Goal: Task Accomplishment & Management: Complete application form

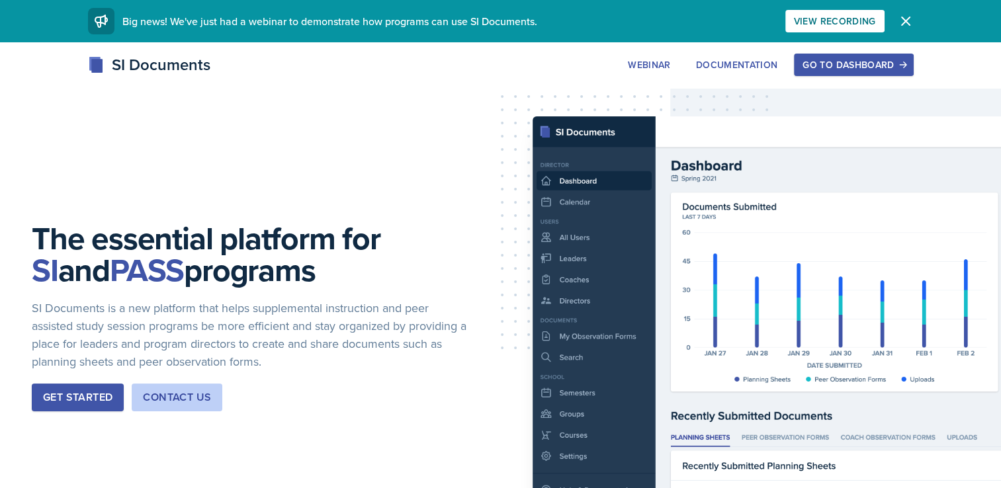
click at [890, 60] on div "Go to Dashboard" at bounding box center [854, 65] width 102 height 11
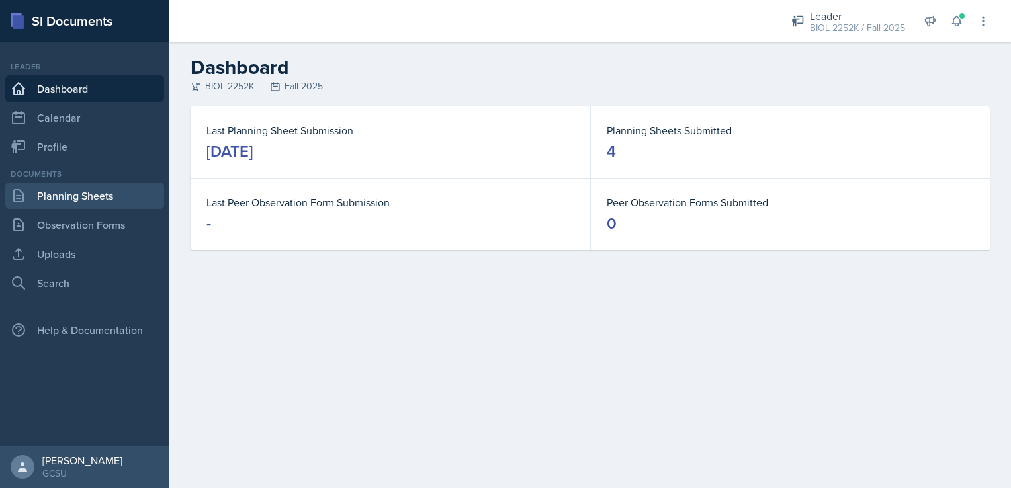
click at [42, 198] on link "Planning Sheets" at bounding box center [84, 196] width 159 height 26
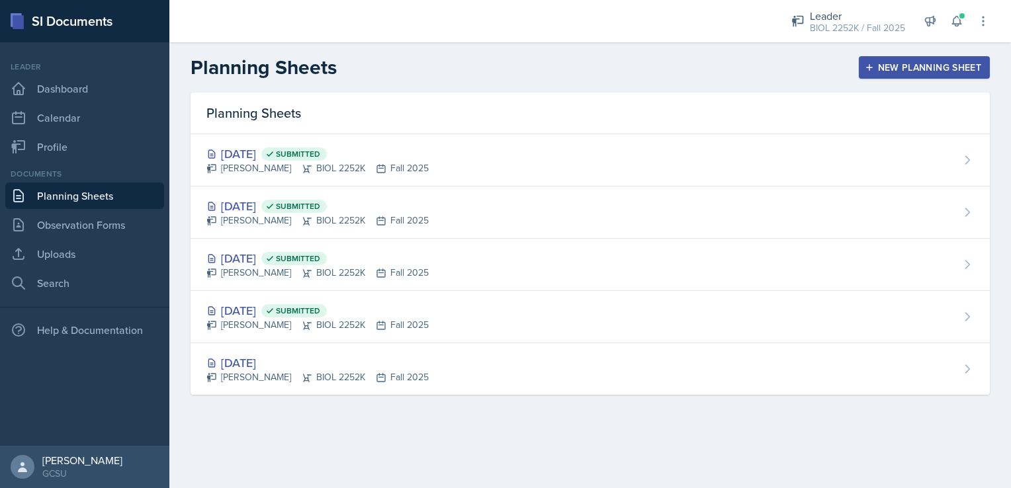
click at [911, 66] on div "New Planning Sheet" at bounding box center [925, 67] width 114 height 11
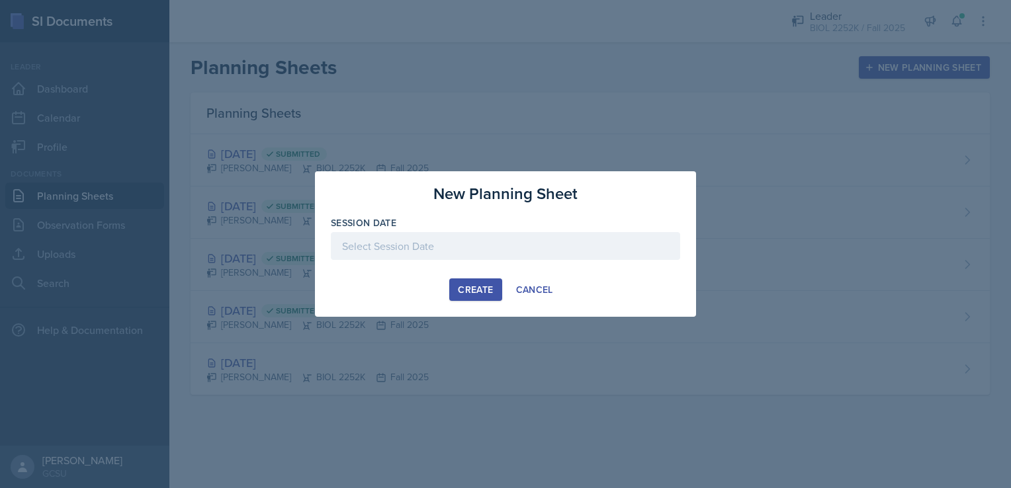
click at [403, 248] on div at bounding box center [505, 246] width 349 height 28
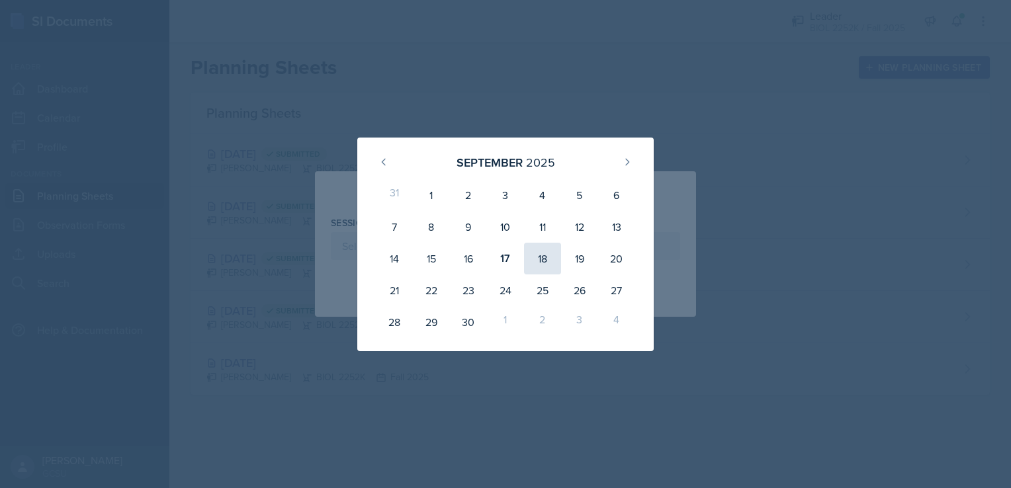
click at [543, 258] on div "18" at bounding box center [542, 259] width 37 height 32
type input "[DATE]"
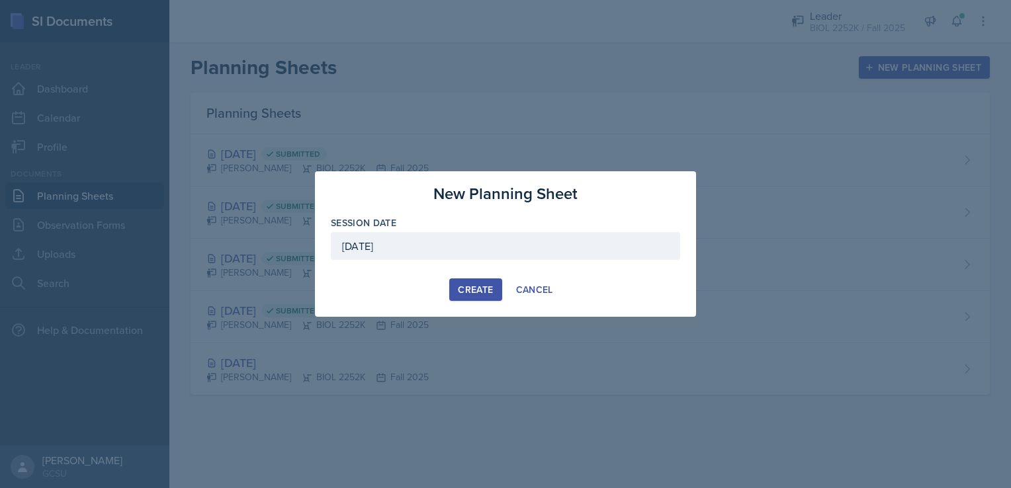
click at [471, 285] on div "Create" at bounding box center [475, 290] width 35 height 11
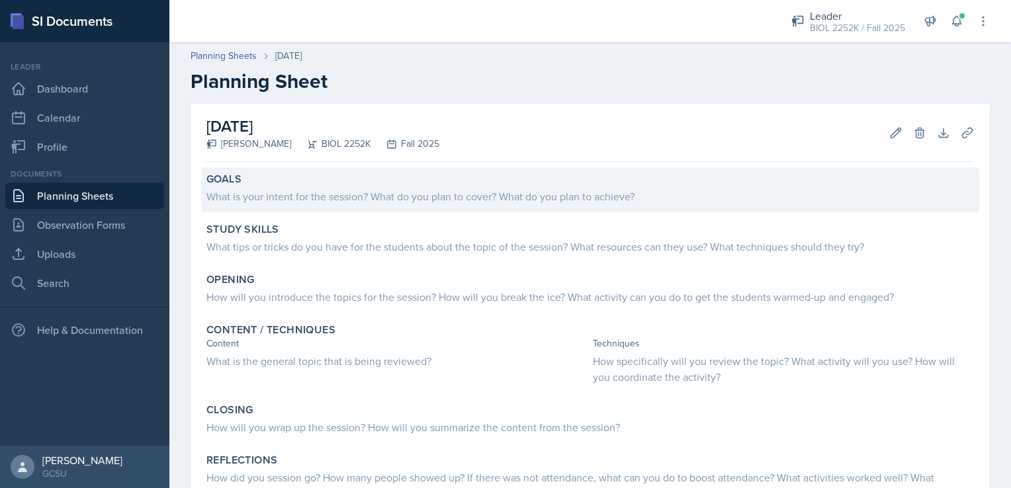
click at [445, 195] on div "What is your intent for the session? What do you plan to cover? What do you pla…" at bounding box center [590, 197] width 768 height 16
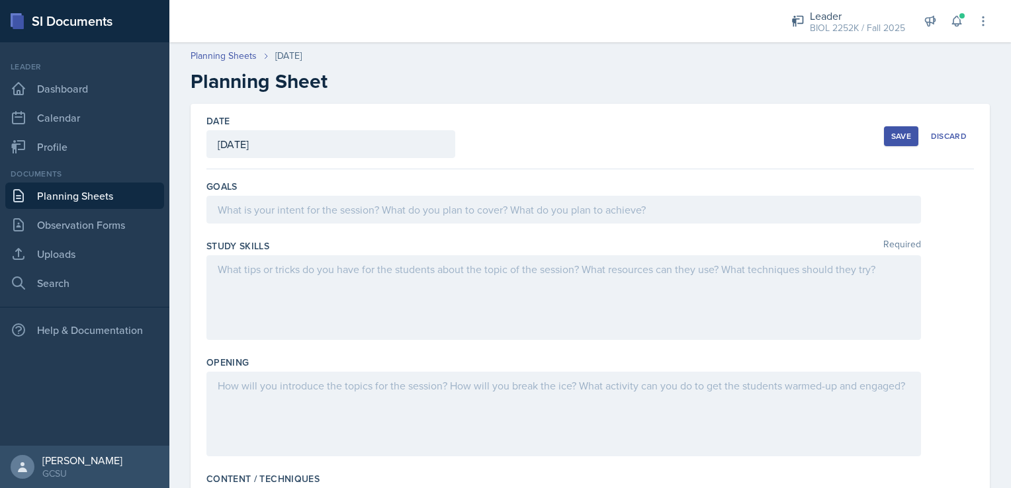
click at [449, 208] on div at bounding box center [563, 210] width 715 height 28
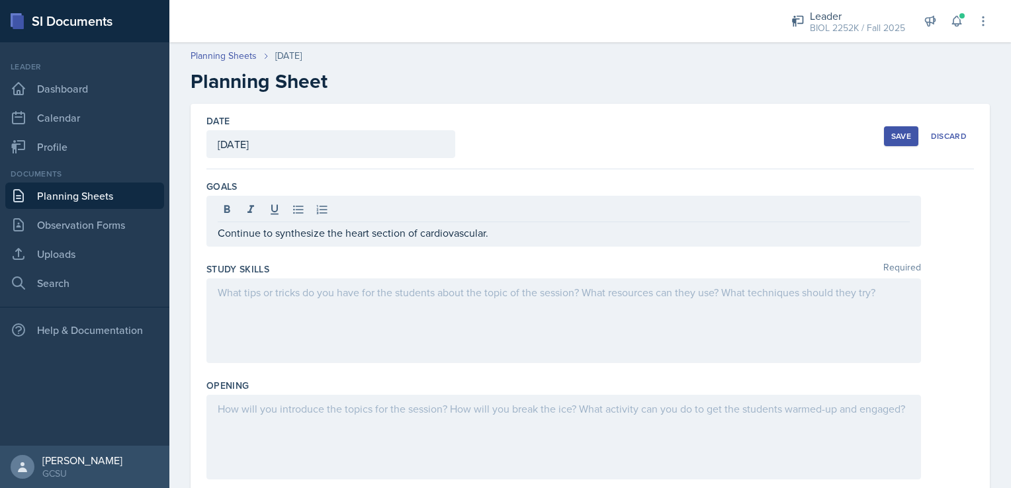
click at [308, 310] on div at bounding box center [563, 321] width 715 height 85
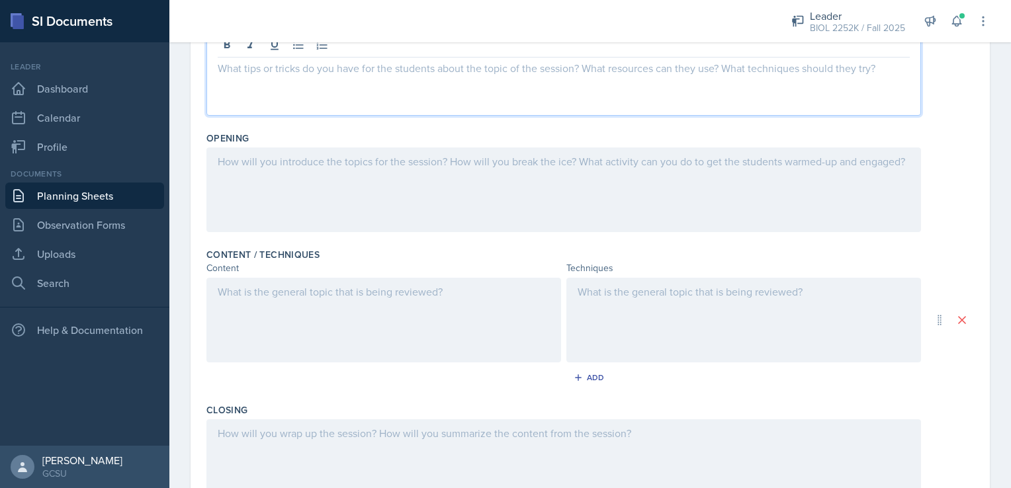
scroll to position [225, 0]
click at [24, 285] on icon at bounding box center [19, 283] width 16 height 16
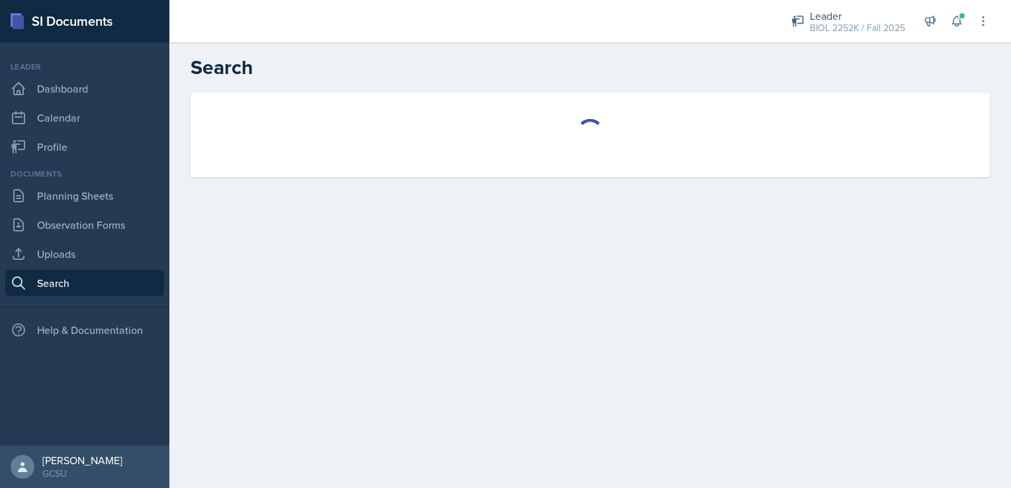
select select "all"
select select "1"
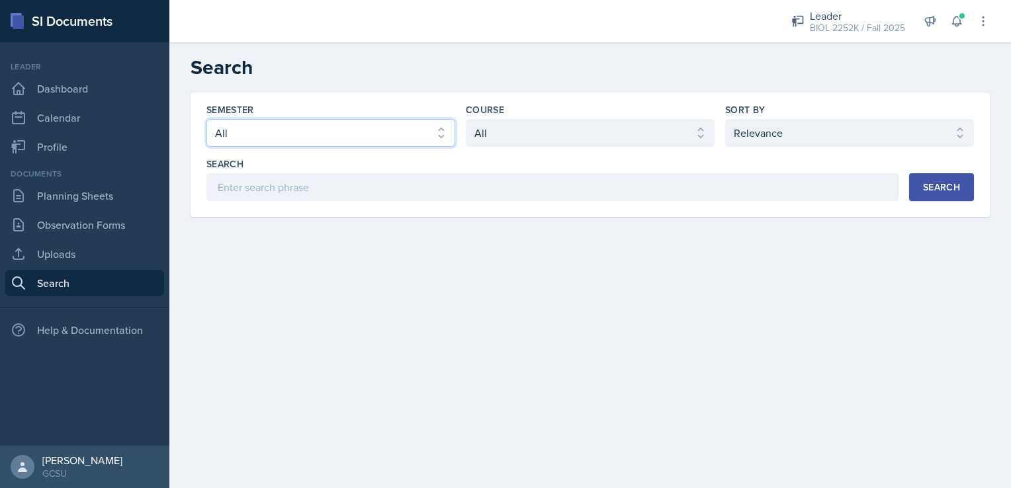
click at [421, 137] on select "Select semester All Fall 2025 Spring 2025 Fall 2024 Spring 2024 Fall 2023 Sprin…" at bounding box center [330, 133] width 249 height 28
select select "e7b6c66a-987a-4ab3-92d3-5526cc86007b"
click at [206, 119] on select "Select semester All Fall 2025 Spring 2025 Fall 2024 Spring 2024 Fall 2023 Sprin…" at bounding box center [330, 133] width 249 height 28
click at [619, 139] on select "Select course All ACCT 3101 ACCT 3102 ASTR 1000 BIOL 1100 BIOL 1107 BIOL 1108 B…" at bounding box center [590, 133] width 249 height 28
select select "06a42934-aea8-4ddc-96e0-9f3b6242b8f8"
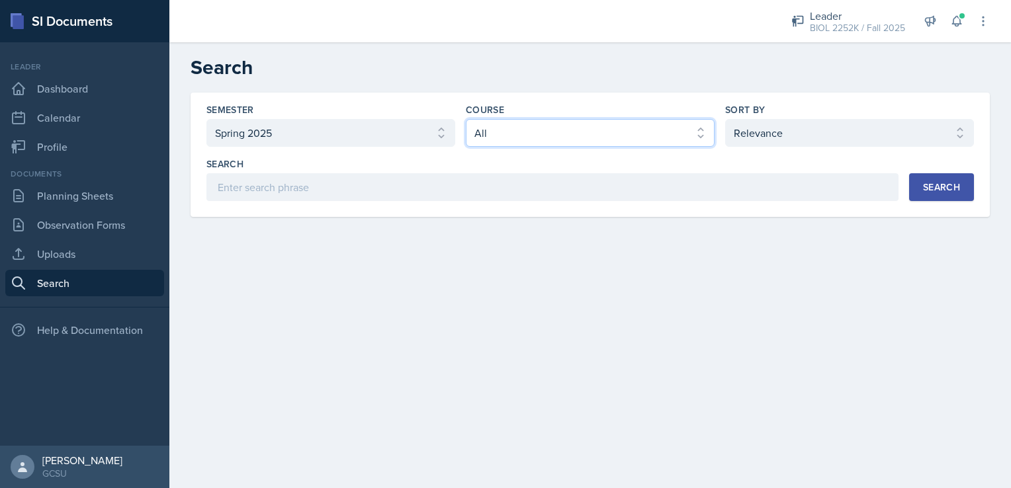
click at [466, 119] on select "Select course All ACCT 3101 ACCT 3102 ASTR 1000 BIOL 1100 BIOL 1107 BIOL 1108 B…" at bounding box center [590, 133] width 249 height 28
click at [959, 189] on div "Search" at bounding box center [941, 187] width 37 height 11
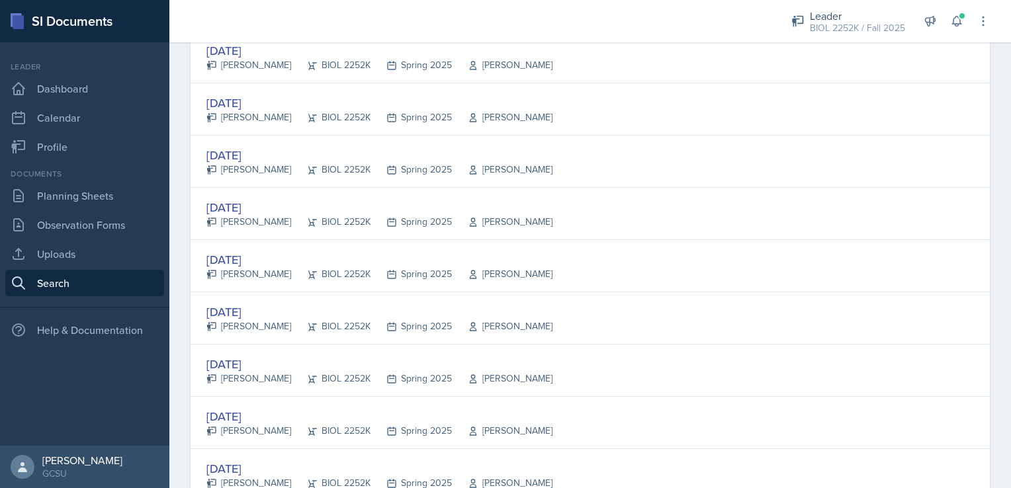
scroll to position [1108, 0]
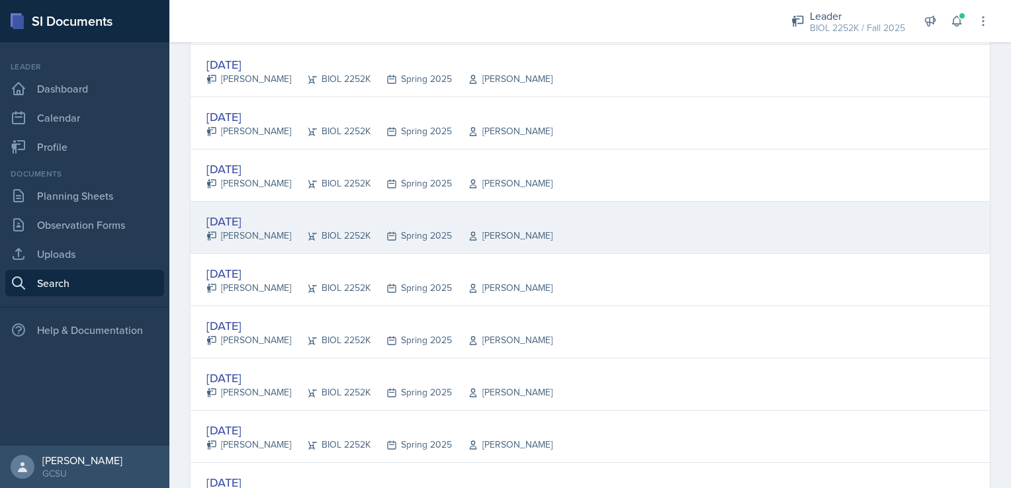
click at [224, 229] on div "[PERSON_NAME]" at bounding box center [248, 236] width 85 height 14
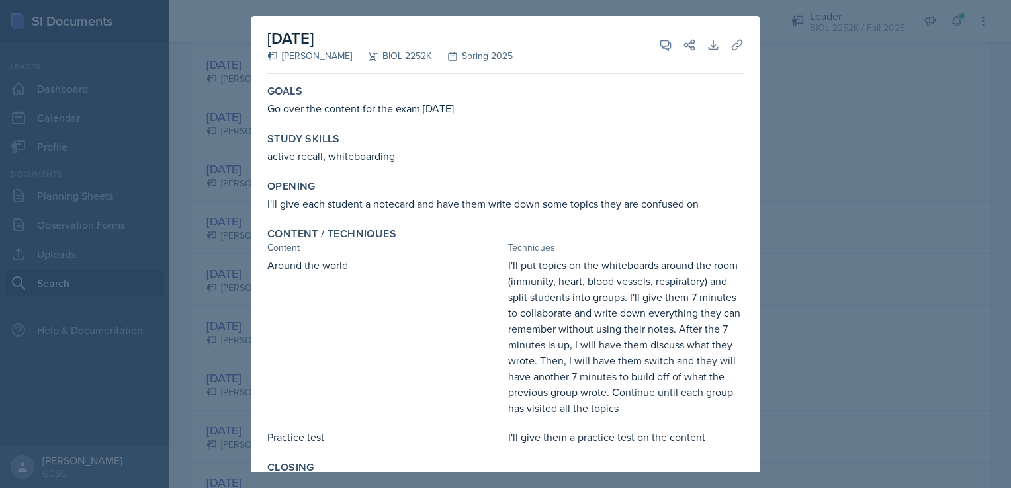
click at [793, 57] on div at bounding box center [505, 244] width 1011 height 488
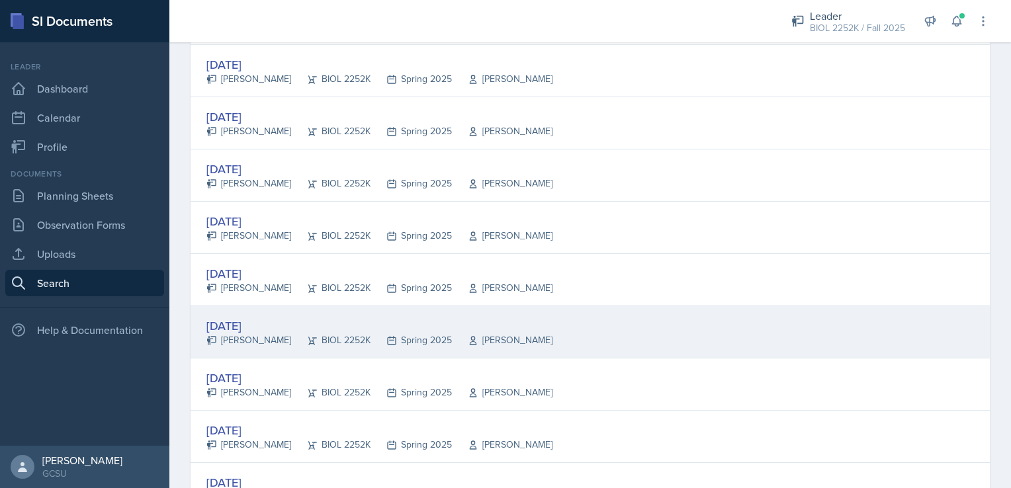
click at [239, 326] on div "[DATE]" at bounding box center [379, 326] width 346 height 18
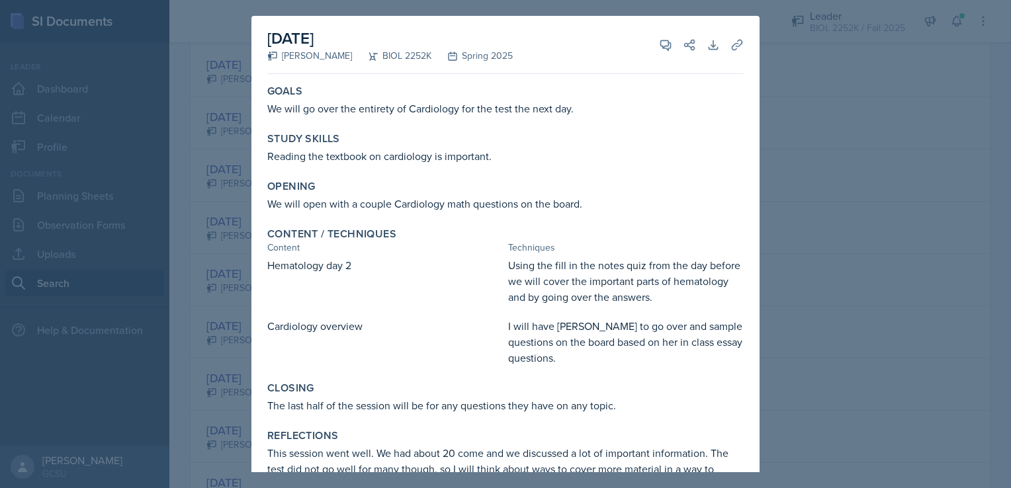
click at [774, 43] on div at bounding box center [505, 244] width 1011 height 488
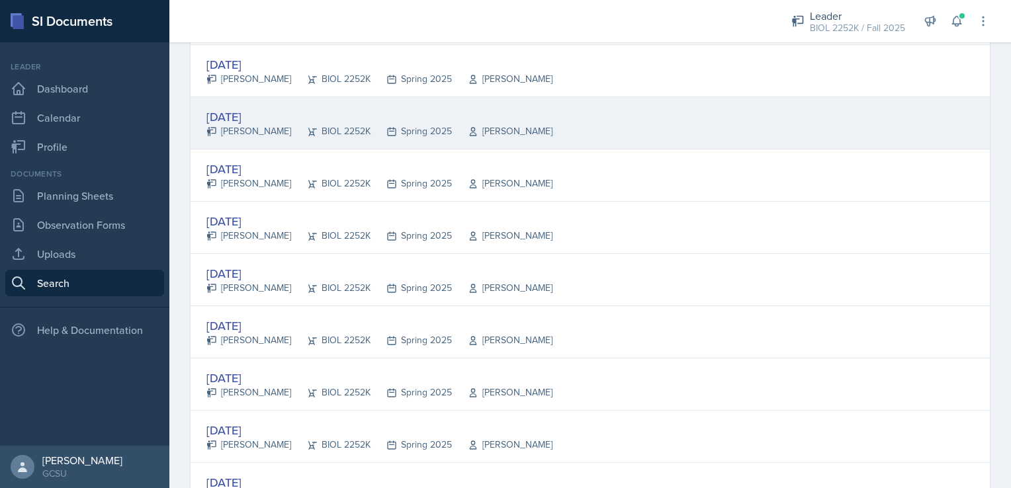
click at [336, 120] on div "[DATE]" at bounding box center [379, 117] width 346 height 18
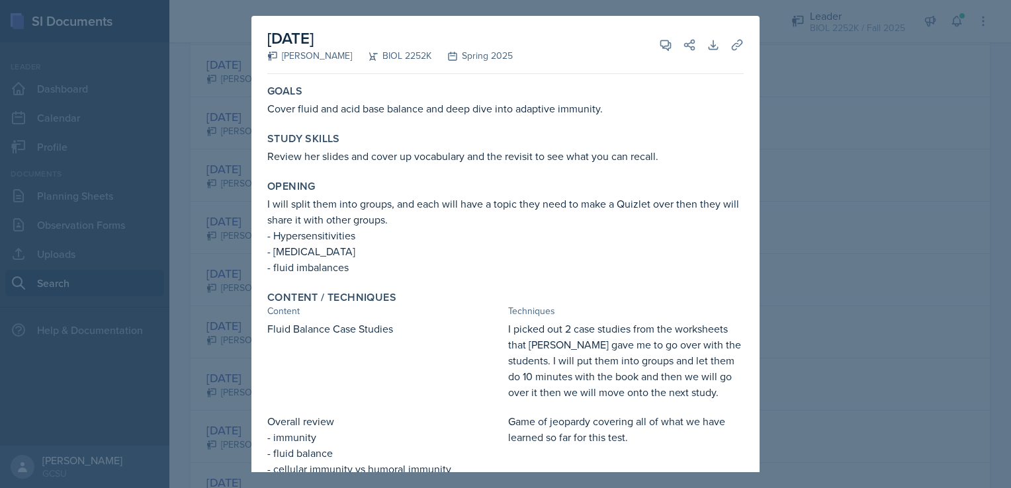
click at [766, 111] on div at bounding box center [505, 244] width 1011 height 488
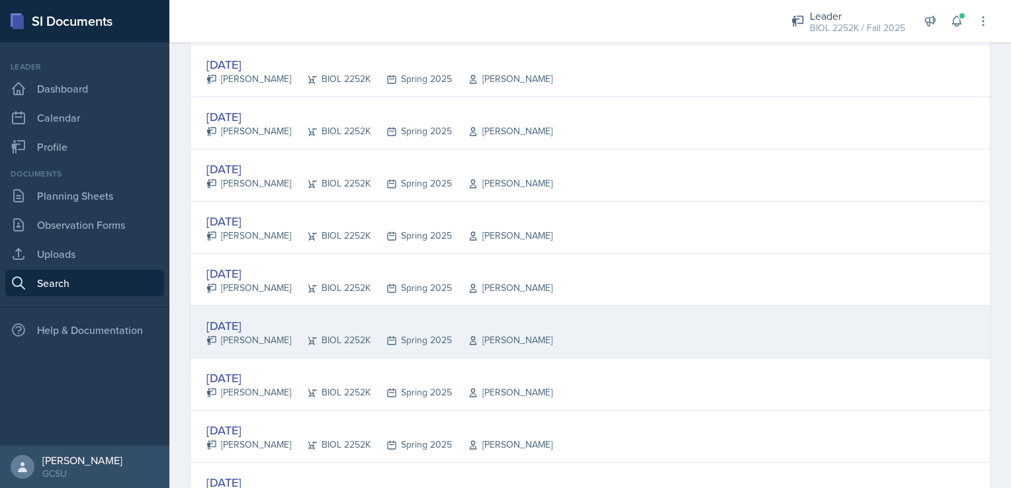
click at [259, 317] on div "[DATE]" at bounding box center [379, 326] width 346 height 18
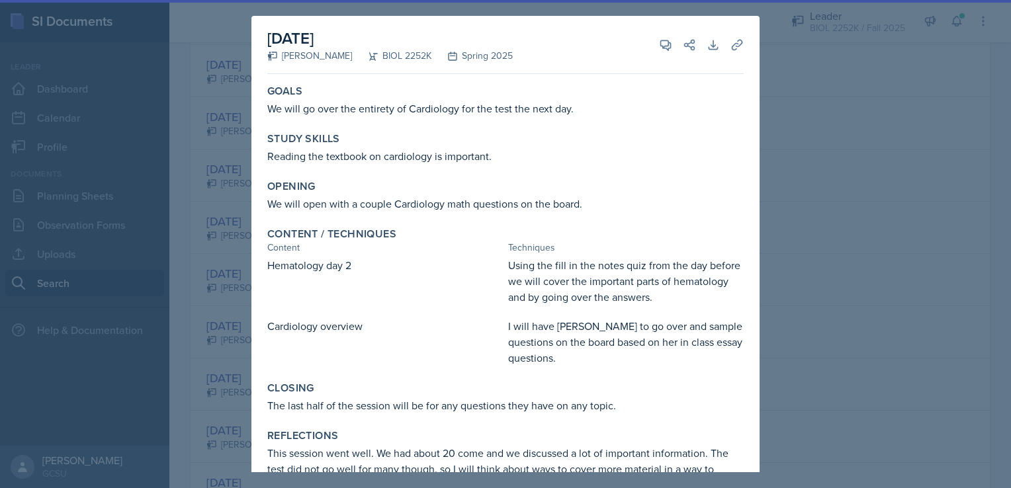
click at [817, 111] on div at bounding box center [505, 244] width 1011 height 488
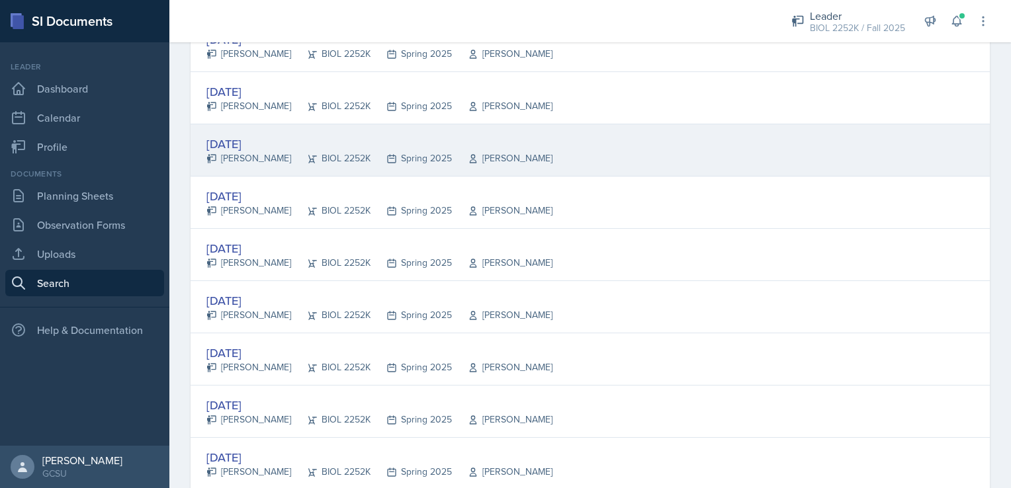
scroll to position [1243, 0]
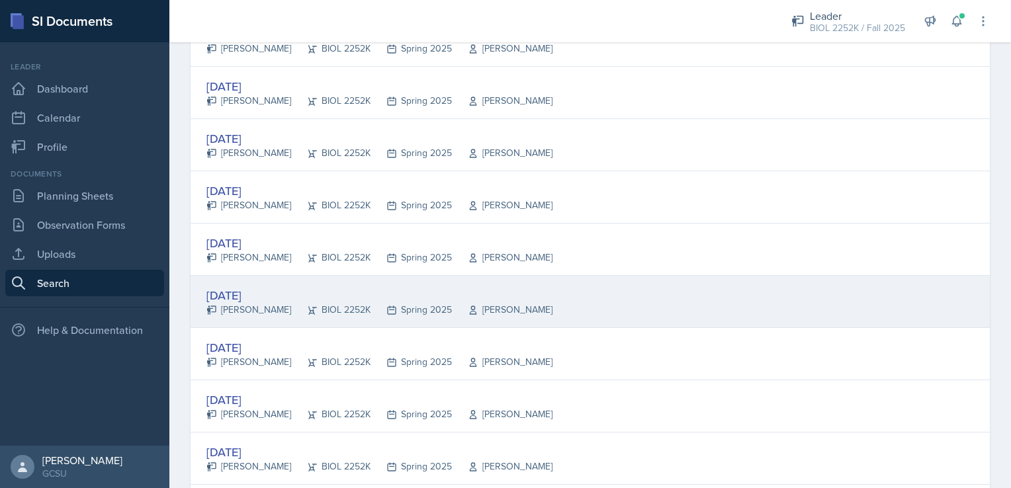
click at [361, 289] on div "[DATE]" at bounding box center [379, 296] width 346 height 18
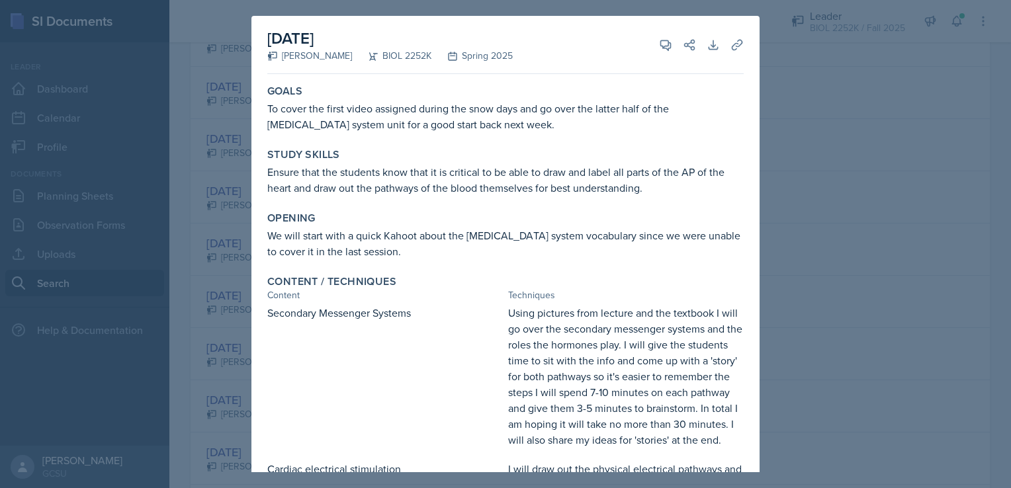
click at [839, 240] on div at bounding box center [505, 244] width 1011 height 488
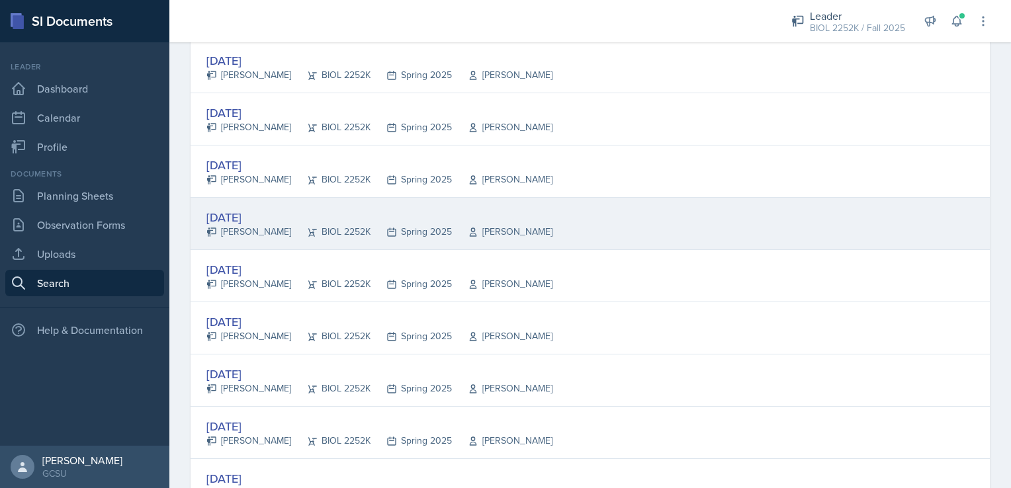
scroll to position [1322, 0]
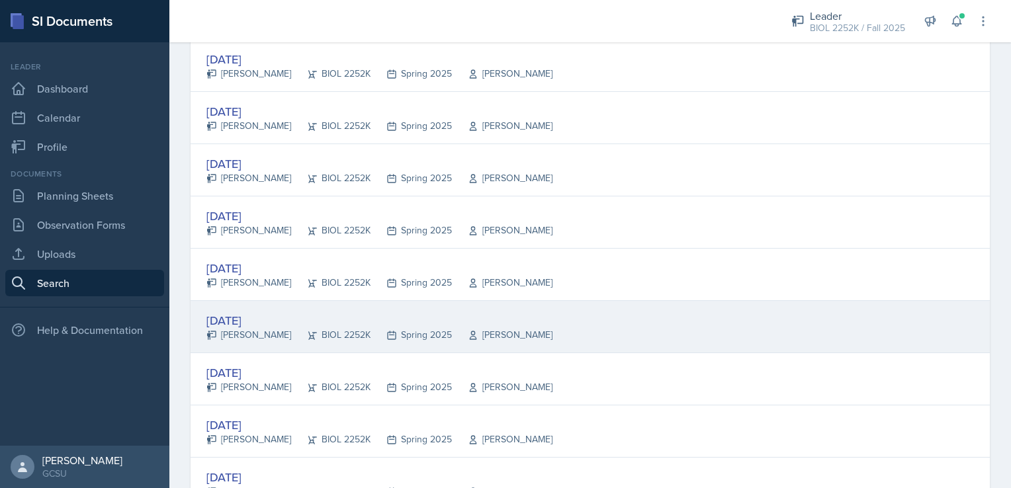
click at [424, 314] on div "[DATE]" at bounding box center [379, 321] width 346 height 18
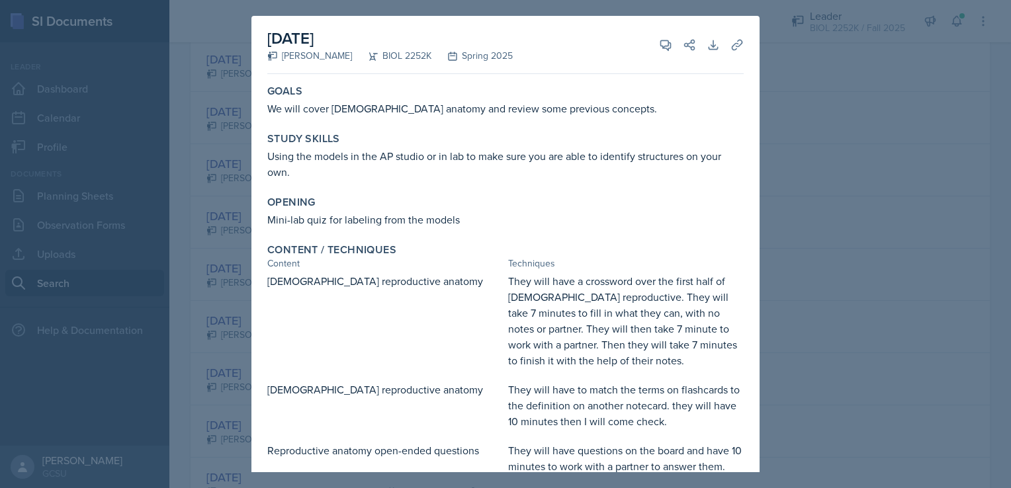
click at [772, 192] on div at bounding box center [505, 244] width 1011 height 488
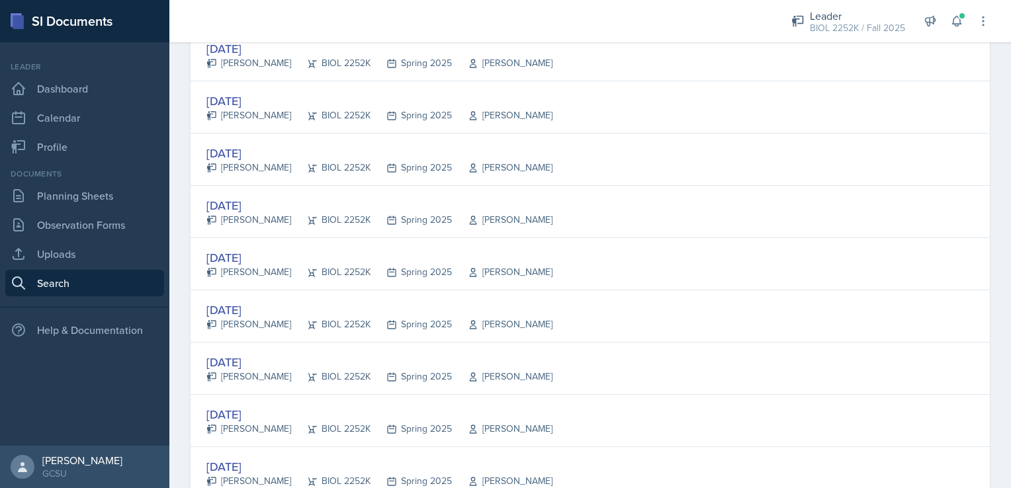
scroll to position [1648, 0]
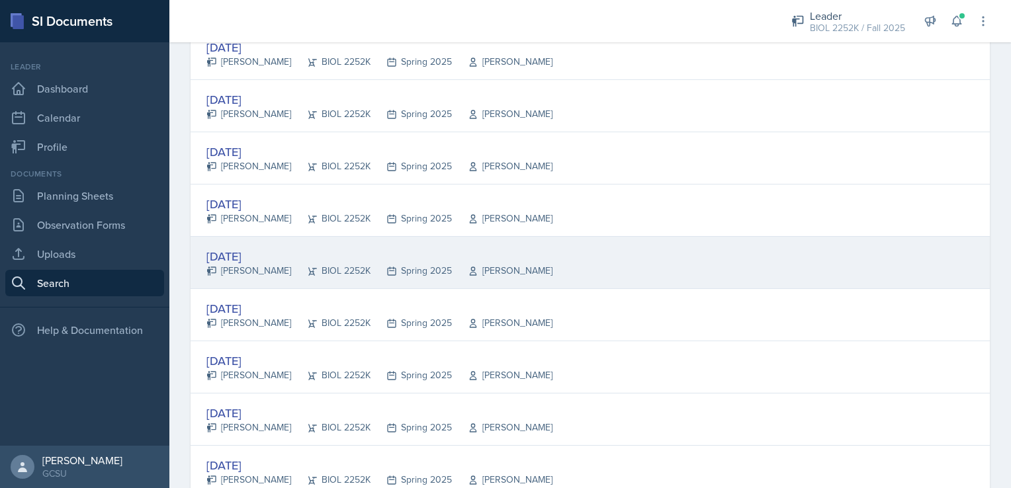
click at [575, 252] on div "[DATE] [PERSON_NAME] BIOL 2252K Spring 2025 [PERSON_NAME]" at bounding box center [591, 263] width 800 height 52
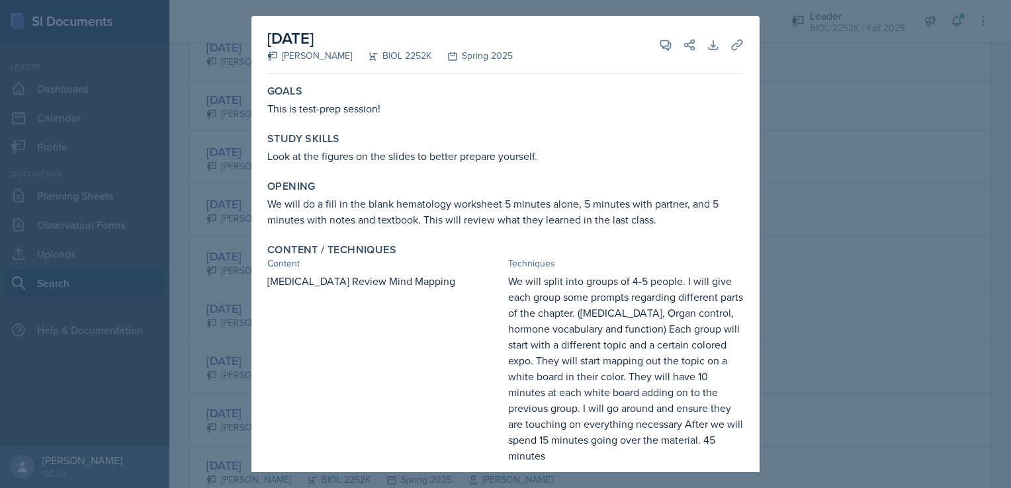
click at [855, 187] on div at bounding box center [505, 244] width 1011 height 488
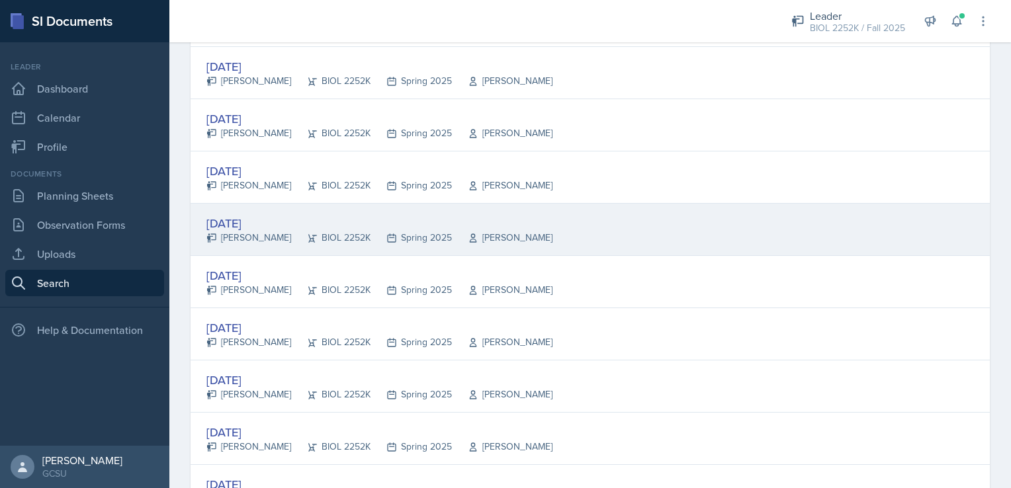
scroll to position [1734, 0]
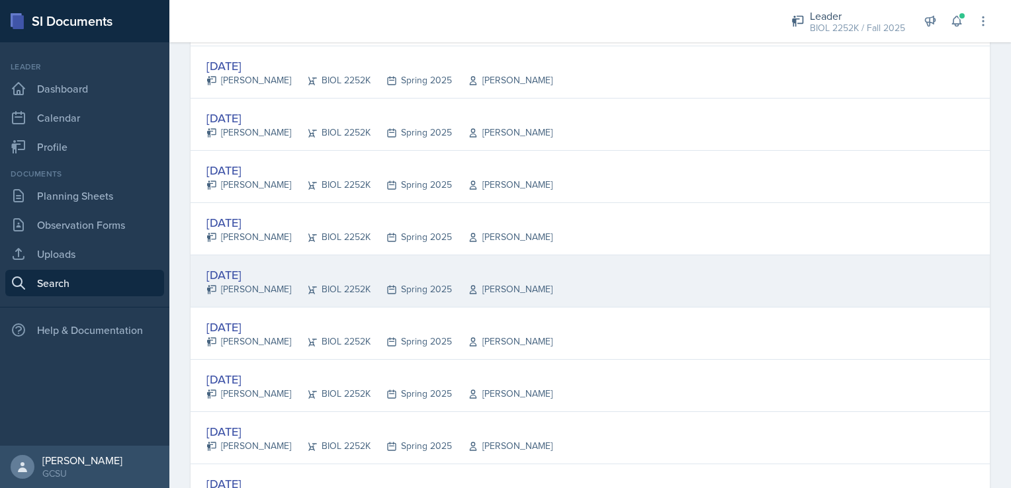
click at [533, 296] on div "[DATE] [PERSON_NAME] BIOL 2252K Spring 2025 [PERSON_NAME]" at bounding box center [591, 281] width 800 height 52
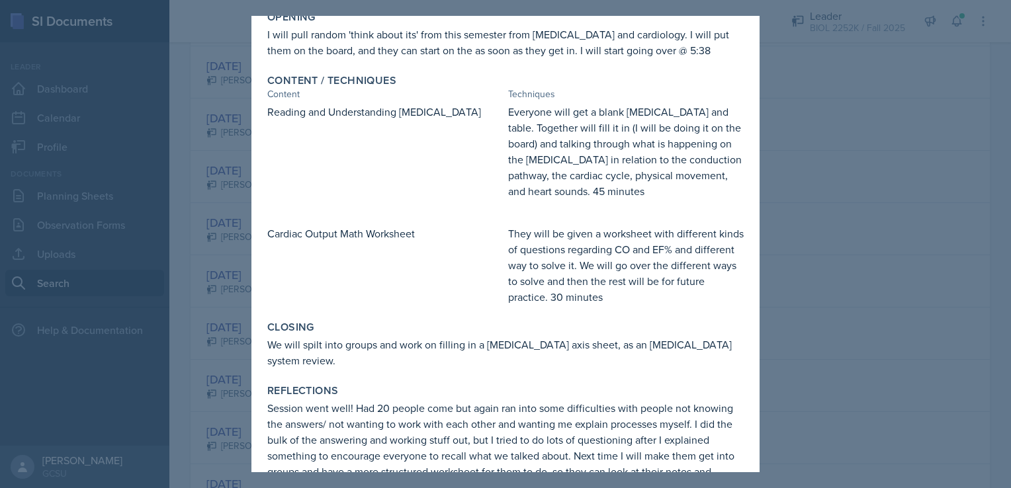
scroll to position [197, 0]
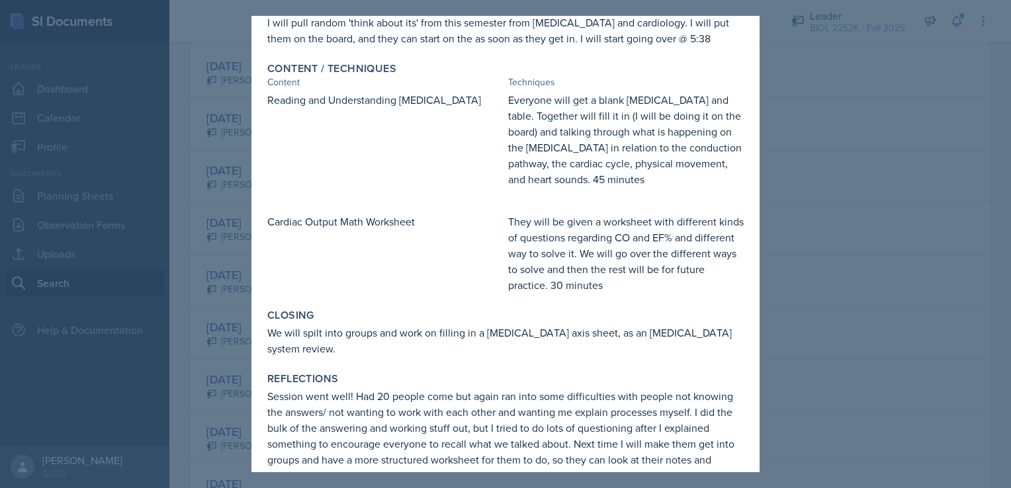
click at [817, 280] on div at bounding box center [505, 244] width 1011 height 488
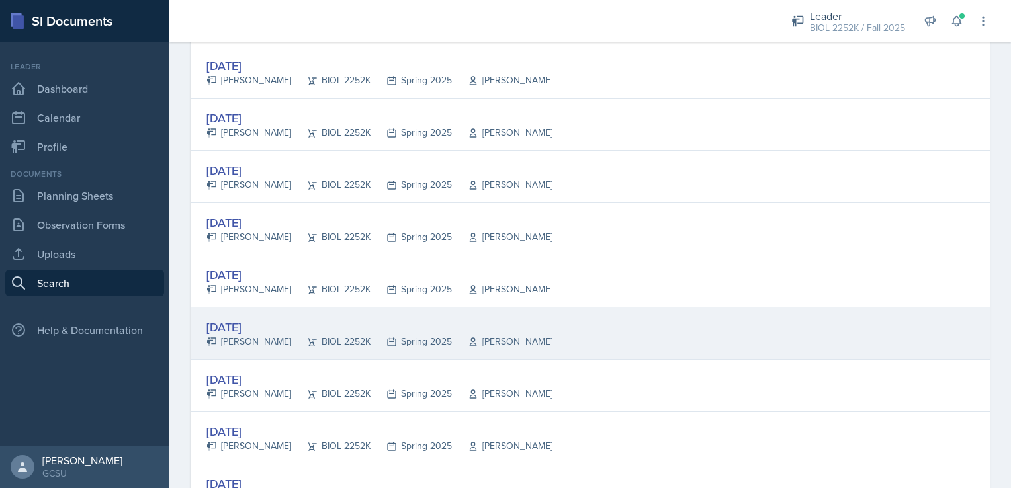
click at [537, 318] on div "[DATE] [PERSON_NAME] BIOL 2252K Spring 2025 [PERSON_NAME]" at bounding box center [591, 334] width 800 height 52
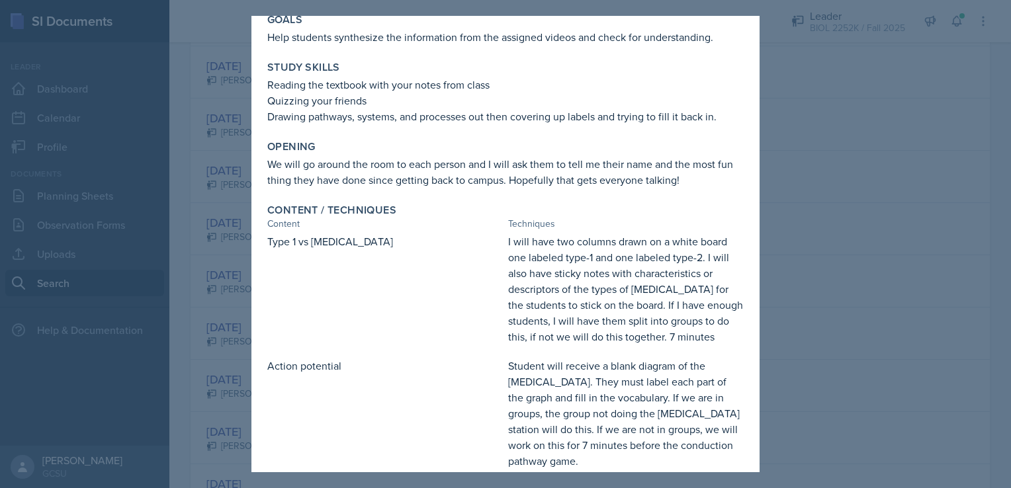
scroll to position [76, 0]
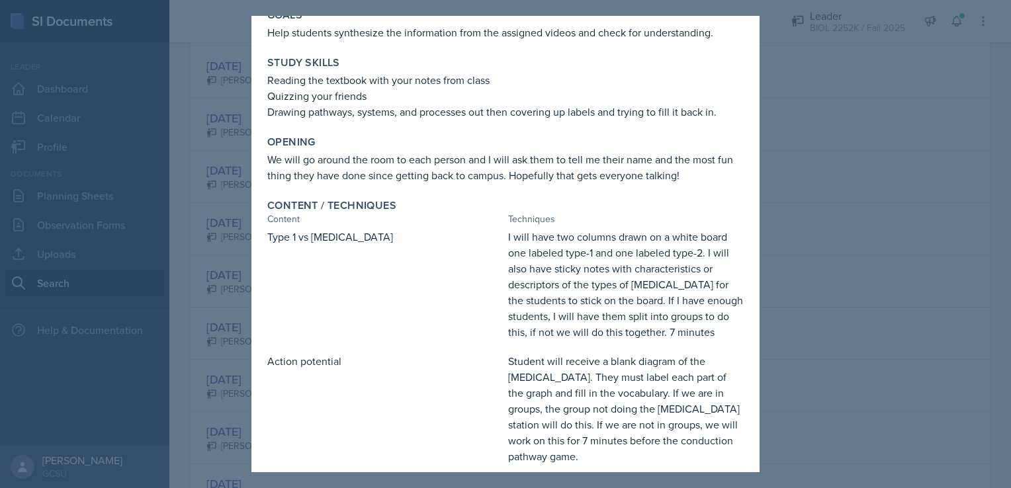
click at [843, 360] on div at bounding box center [505, 244] width 1011 height 488
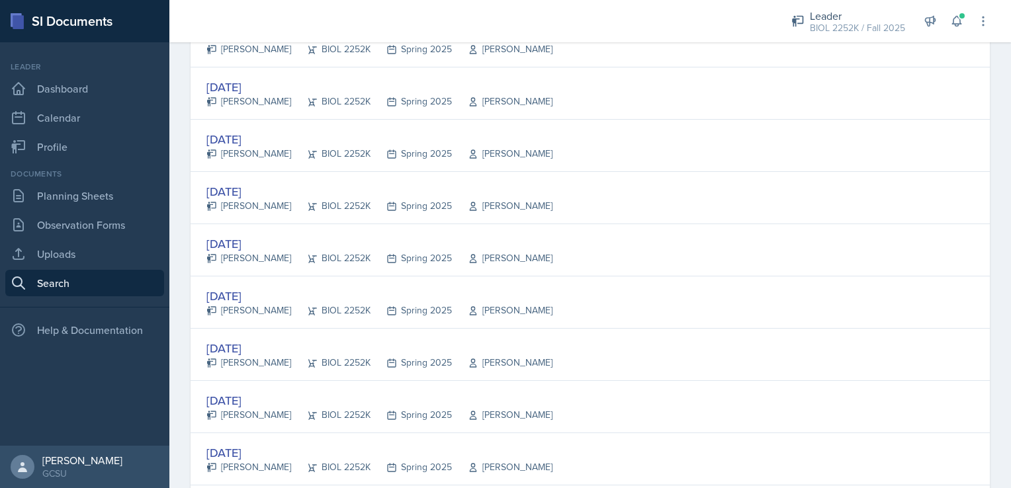
scroll to position [248, 0]
